Goal: Book appointment/travel/reservation

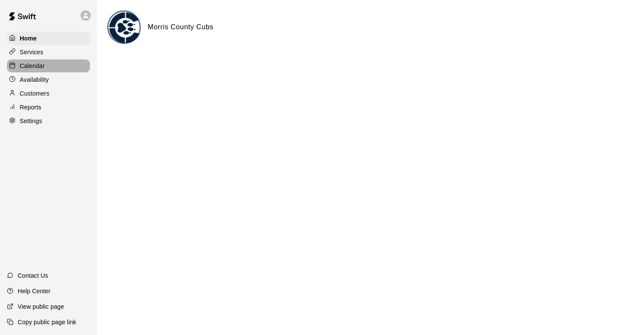
click at [40, 68] on p "Calendar" at bounding box center [32, 66] width 25 height 9
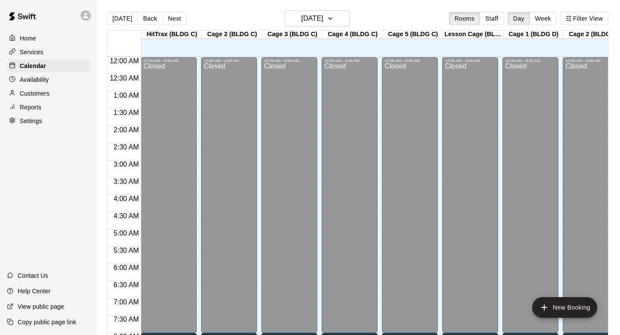
scroll to position [513, 0]
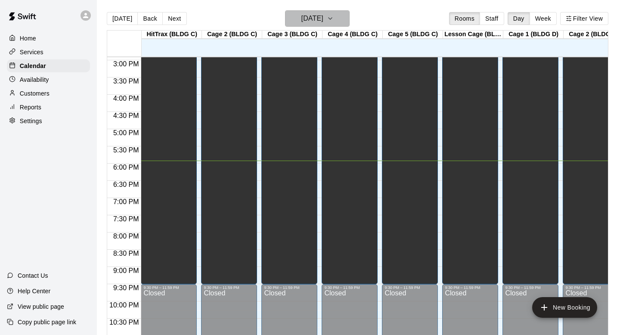
click at [307, 21] on h6 "[DATE]" at bounding box center [312, 18] width 22 height 12
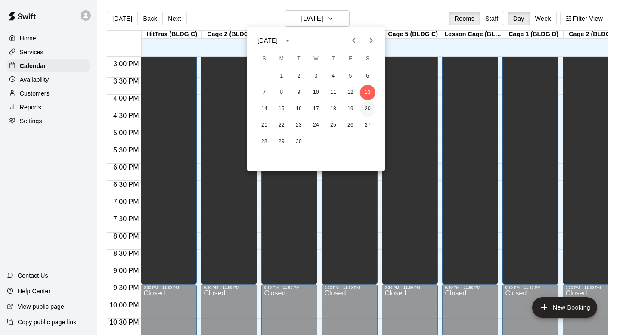
click at [367, 108] on button "20" at bounding box center [367, 108] width 15 height 15
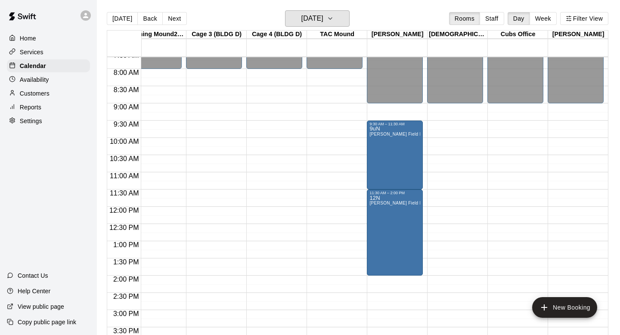
scroll to position [252, 558]
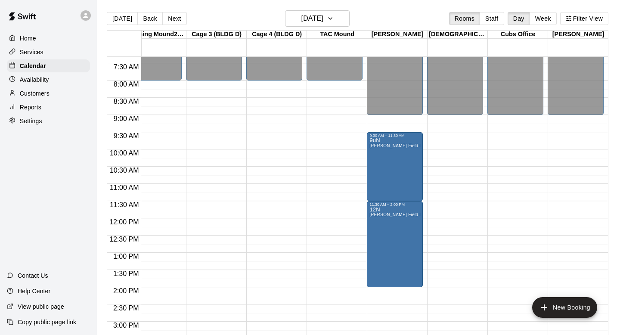
click at [583, 34] on div "[PERSON_NAME]" at bounding box center [578, 35] width 60 height 8
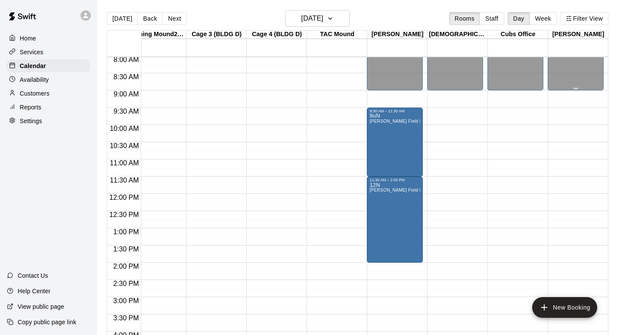
scroll to position [276, 558]
click at [457, 117] on div "12:00 AM – 9:00 AM Closed 9:00 PM – 11:59 PM Closed" at bounding box center [455, 194] width 56 height 826
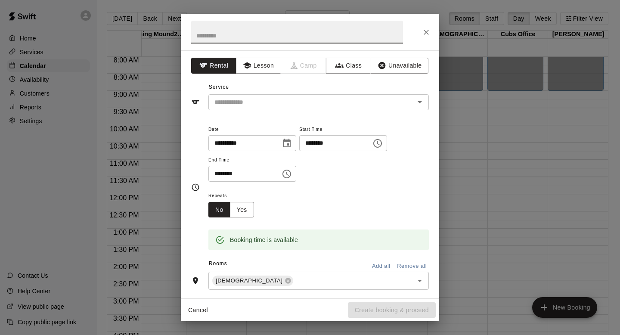
click at [339, 37] on input "text" at bounding box center [297, 32] width 212 height 23
click at [340, 109] on div "​" at bounding box center [318, 102] width 220 height 16
type input "*********"
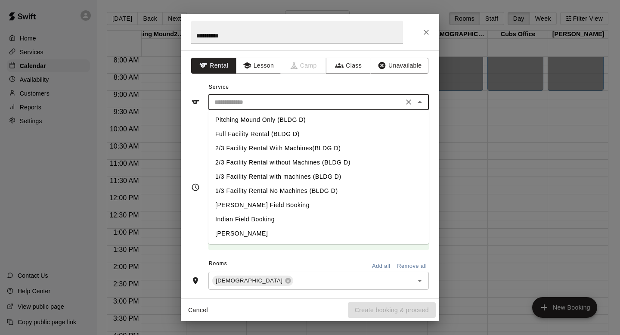
scroll to position [129, 0]
click at [290, 220] on li "Indian Field Booking" at bounding box center [318, 219] width 220 height 14
type input "**********"
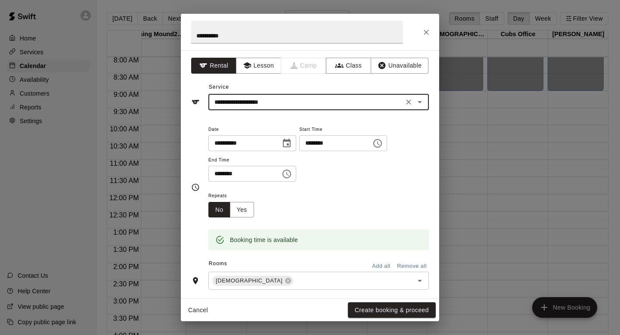
click at [381, 144] on icon "Choose time, selected time is 9:30 AM" at bounding box center [377, 143] width 10 height 10
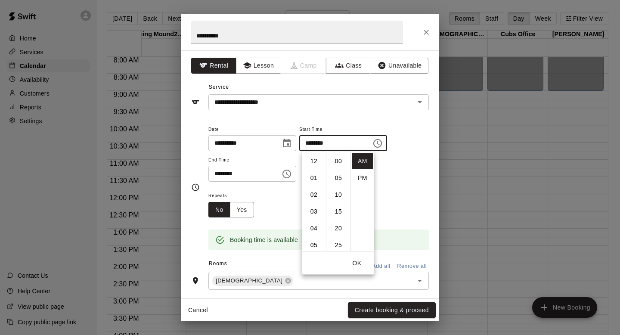
scroll to position [101, 0]
click at [319, 181] on li "10" at bounding box center [313, 178] width 21 height 16
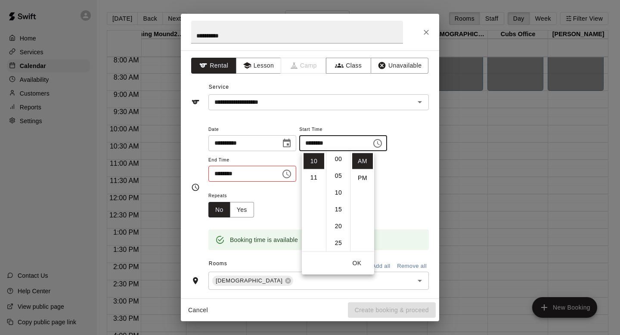
scroll to position [0, 0]
click at [338, 162] on li "00" at bounding box center [338, 161] width 21 height 16
type input "********"
click at [287, 176] on icon "Choose time, selected time is 10:00 AM" at bounding box center [286, 174] width 10 height 10
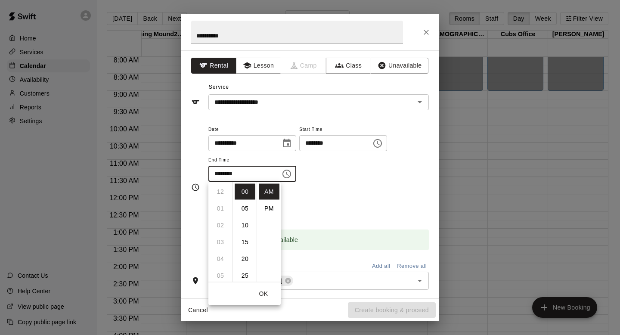
scroll to position [168, 0]
click at [271, 209] on li "PM" at bounding box center [269, 209] width 21 height 16
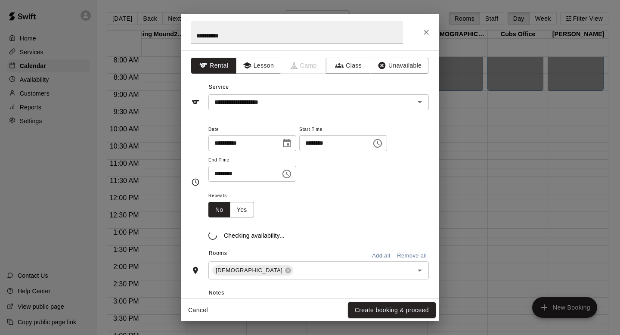
scroll to position [15, 0]
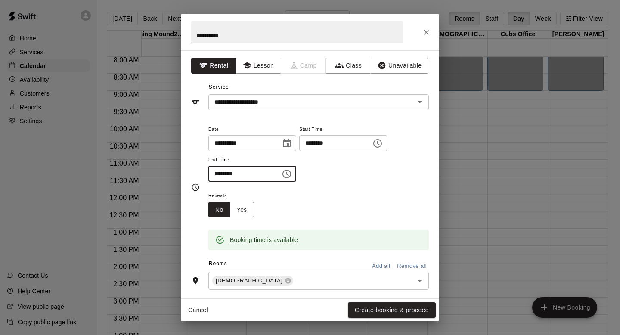
click at [255, 179] on input "********" at bounding box center [241, 174] width 66 height 16
click at [222, 175] on input "********" at bounding box center [241, 174] width 66 height 16
click at [287, 179] on icon "Choose time, selected time is 10:00 PM" at bounding box center [286, 174] width 10 height 10
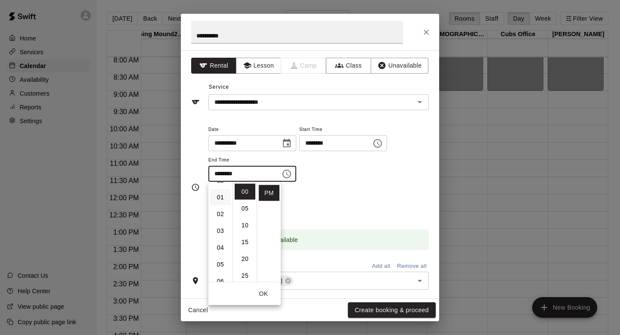
click at [220, 197] on li "01" at bounding box center [220, 197] width 21 height 16
type input "********"
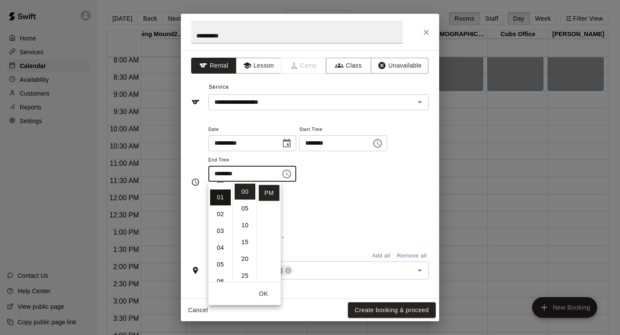
scroll to position [17, 0]
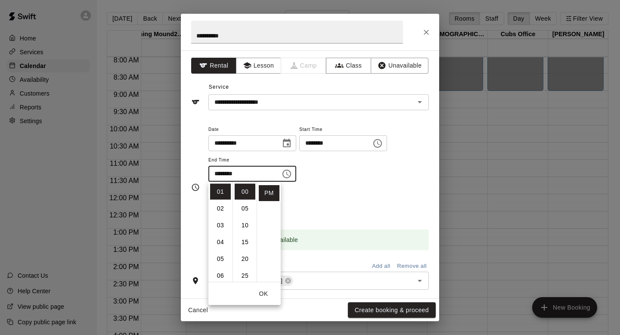
click at [341, 187] on div "**********" at bounding box center [318, 157] width 220 height 67
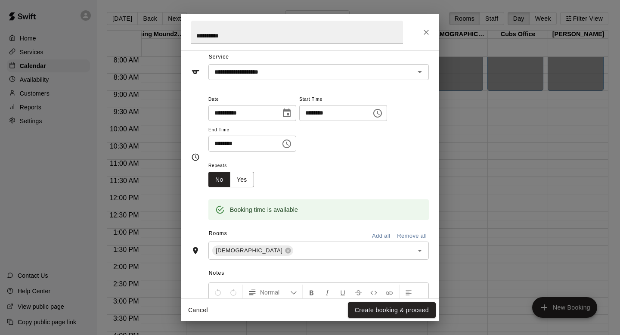
scroll to position [33, 0]
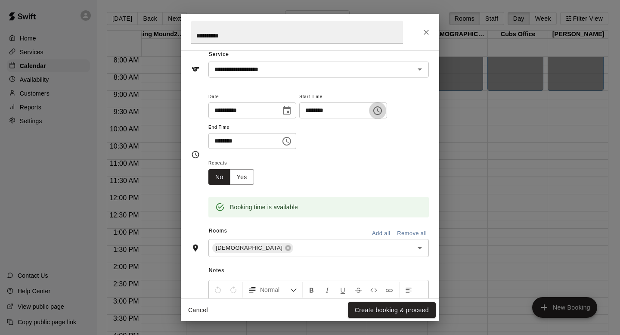
click at [380, 111] on icon "Choose time, selected time is 10:00 AM" at bounding box center [377, 110] width 10 height 10
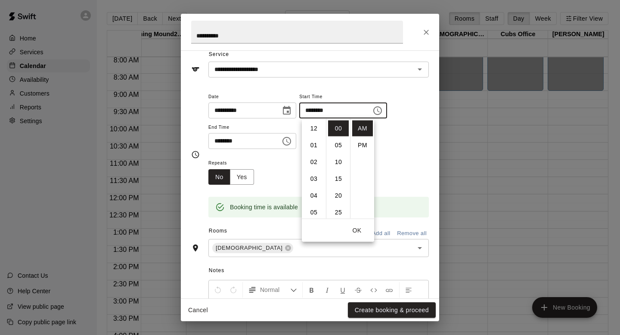
scroll to position [168, 0]
click at [315, 131] on li "09" at bounding box center [313, 128] width 21 height 16
type input "********"
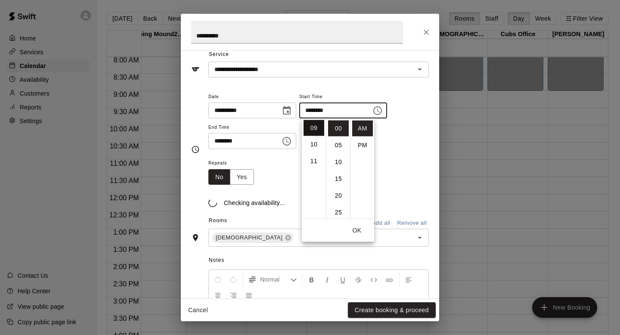
scroll to position [151, 0]
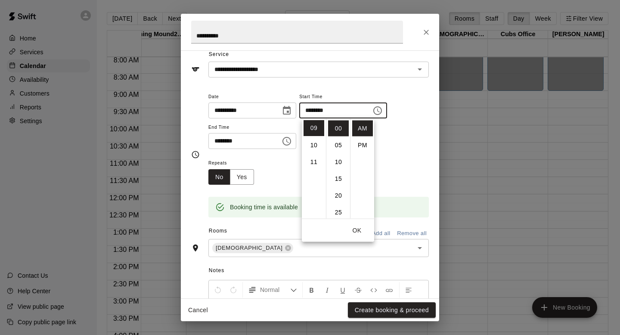
click at [395, 135] on div "**********" at bounding box center [318, 120] width 220 height 58
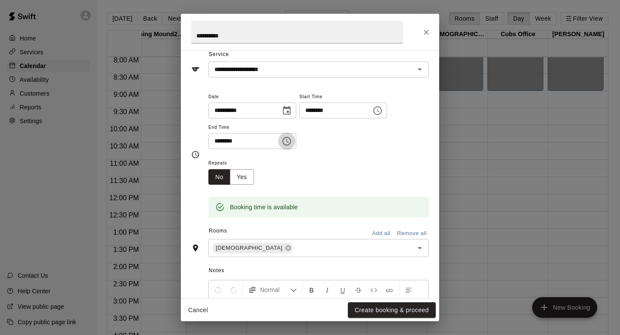
click at [292, 143] on icon "Choose time, selected time is 1:00 PM" at bounding box center [286, 141] width 10 height 10
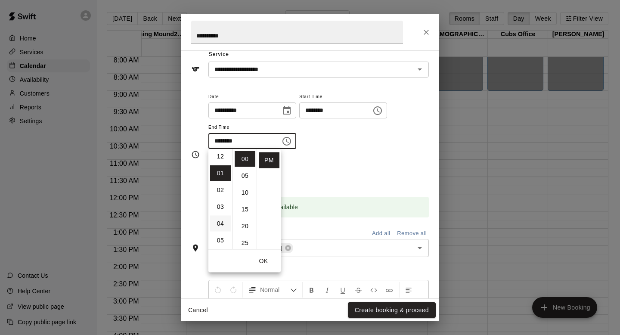
scroll to position [0, 0]
click at [218, 160] on li "12" at bounding box center [220, 159] width 21 height 16
type input "********"
click at [328, 170] on div "Repeats No Yes" at bounding box center [318, 170] width 220 height 27
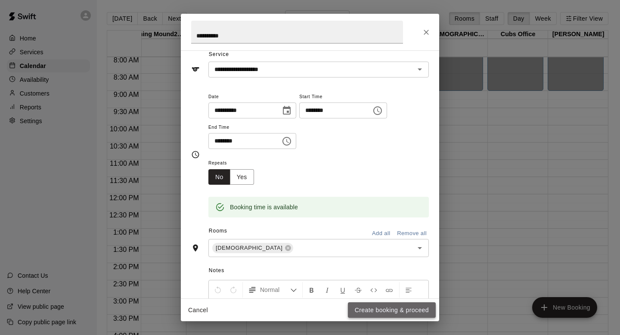
click at [379, 313] on button "Create booking & proceed" at bounding box center [392, 310] width 88 height 16
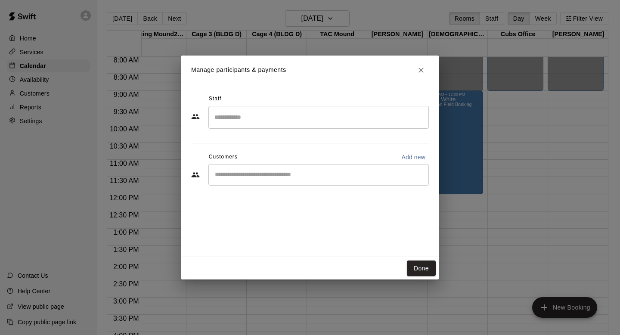
click at [294, 114] on input "Search staff" at bounding box center [318, 117] width 213 height 15
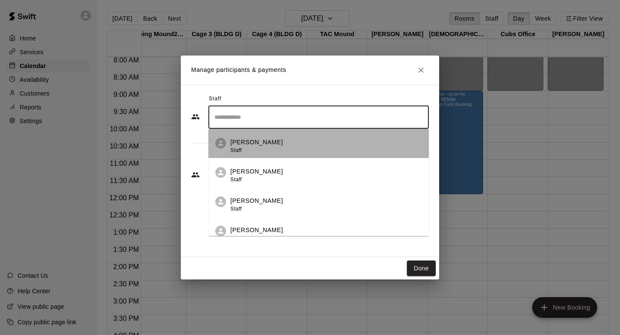
click at [265, 154] on div "[PERSON_NAME] Staff" at bounding box center [325, 146] width 191 height 17
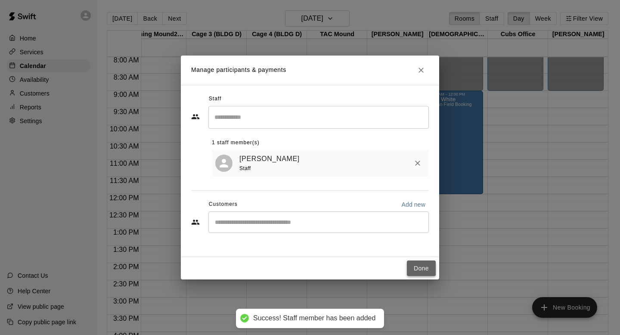
click at [433, 272] on button "Done" at bounding box center [421, 268] width 29 height 16
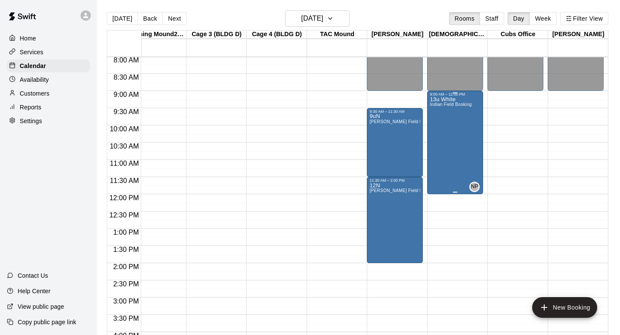
click at [454, 127] on div "13u White Indian Field Booking" at bounding box center [450, 263] width 42 height 335
click at [441, 104] on icon "edit" at bounding box center [438, 106] width 10 height 10
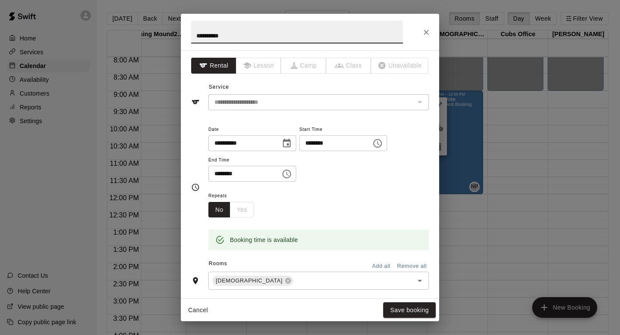
click at [382, 144] on icon "Choose time, selected time is 9:00 AM" at bounding box center [377, 143] width 10 height 10
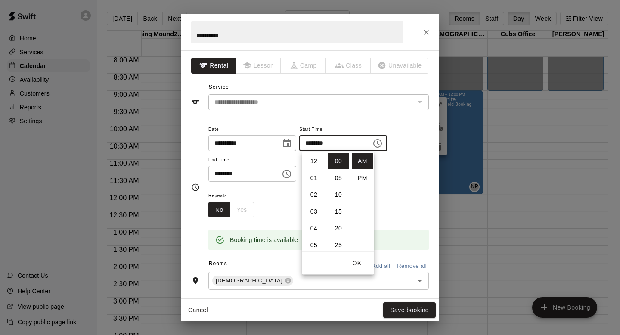
scroll to position [151, 0]
click at [315, 179] on li "10" at bounding box center [313, 178] width 21 height 16
type input "********"
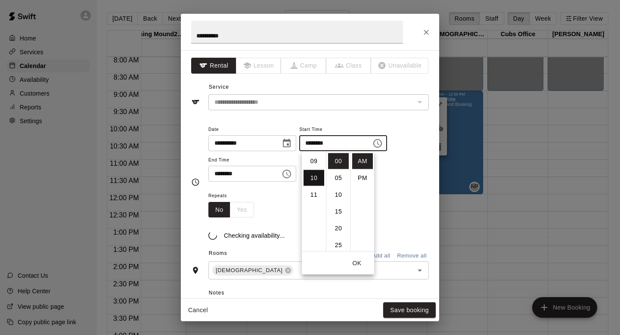
scroll to position [168, 0]
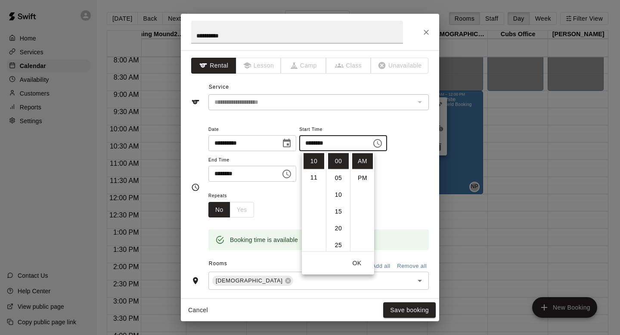
click at [290, 174] on icon "Choose time, selected time is 12:00 PM" at bounding box center [286, 174] width 10 height 10
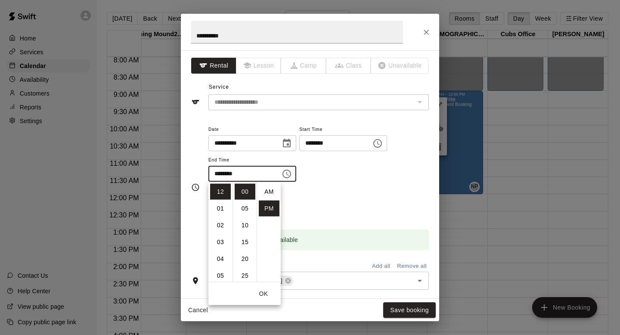
scroll to position [15, 0]
click at [221, 208] on li "01" at bounding box center [220, 209] width 21 height 16
type input "********"
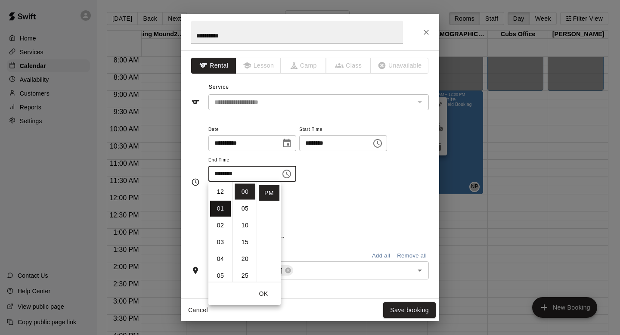
scroll to position [17, 0]
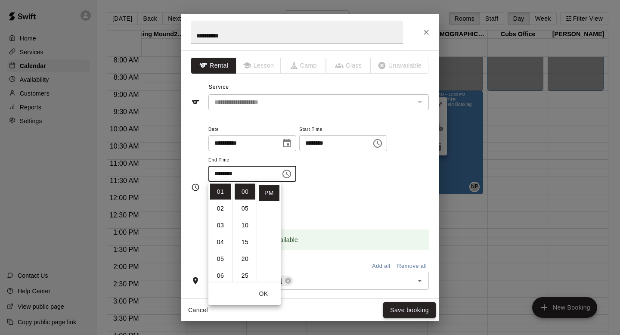
click at [404, 311] on button "Save booking" at bounding box center [409, 310] width 52 height 16
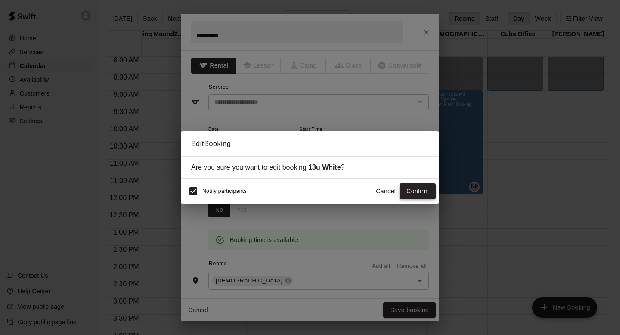
click at [429, 190] on button "Confirm" at bounding box center [417, 191] width 36 height 16
